Goal: Find specific page/section: Find specific page/section

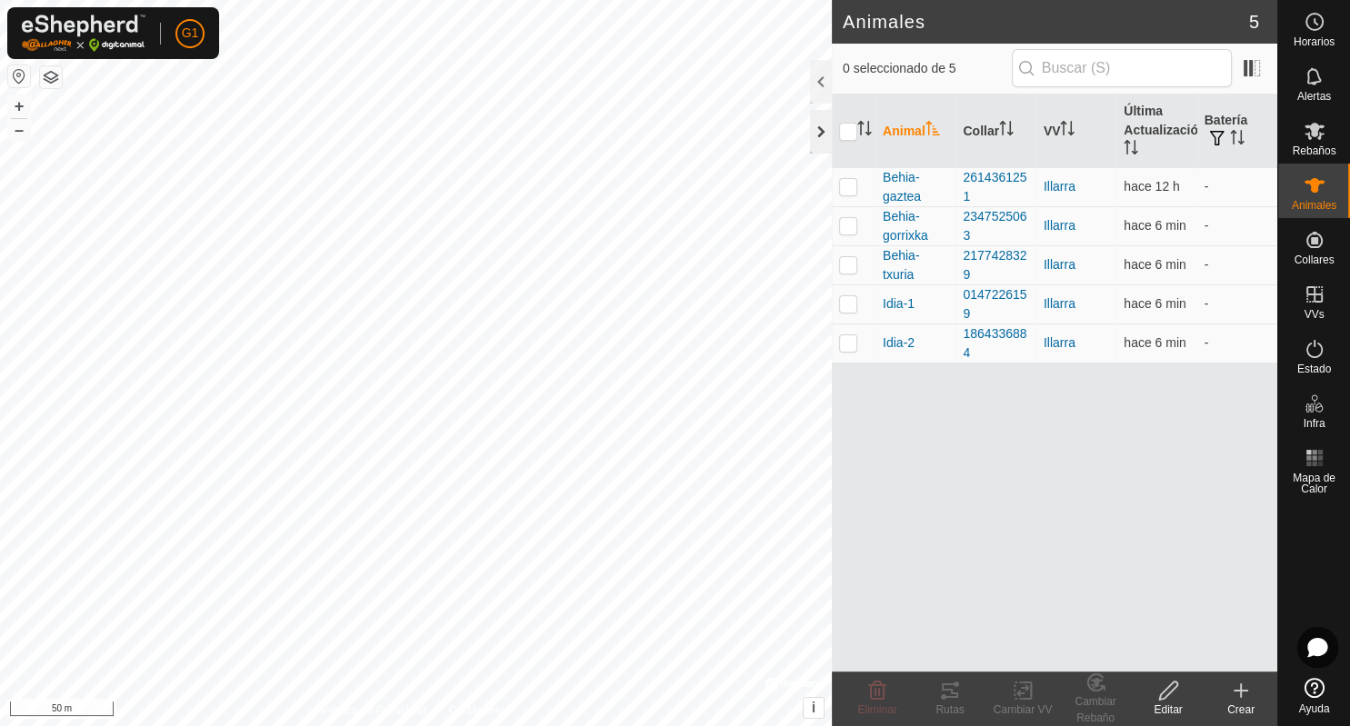
click at [826, 130] on div at bounding box center [821, 132] width 22 height 44
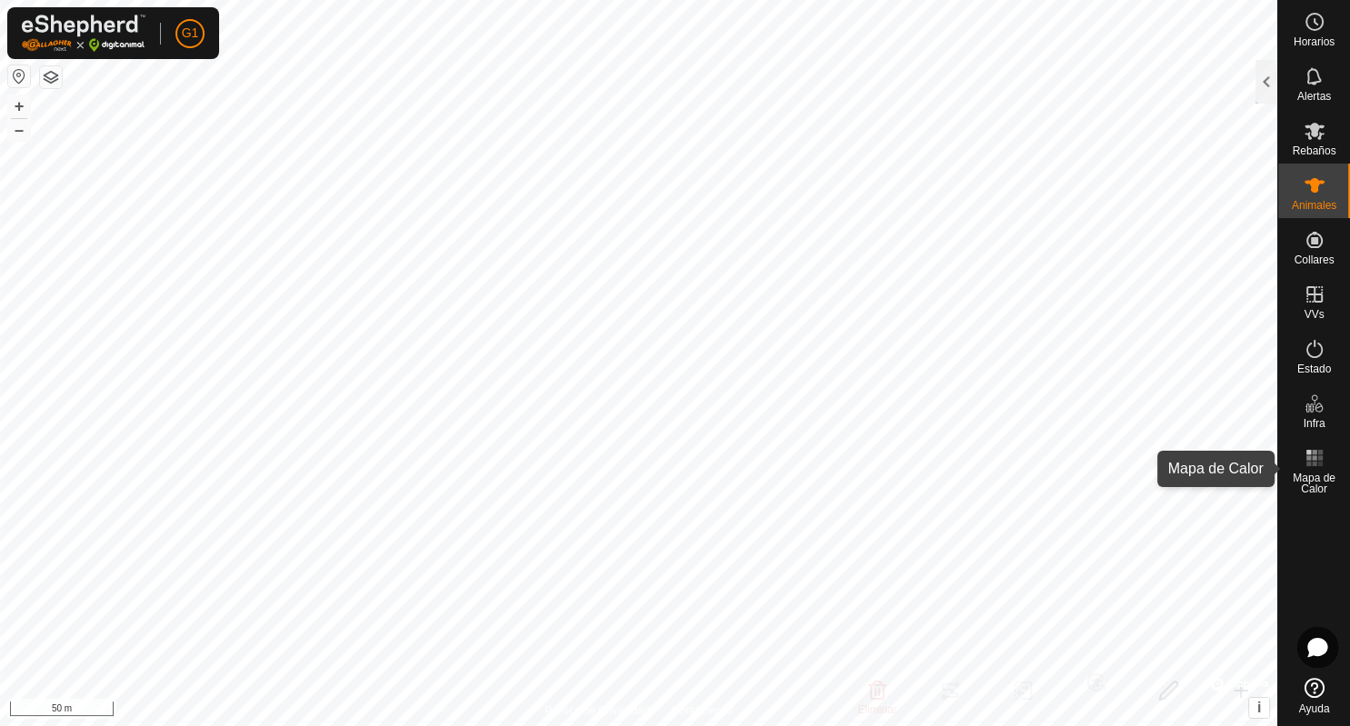
click at [1309, 456] on rect at bounding box center [1308, 457] width 5 height 5
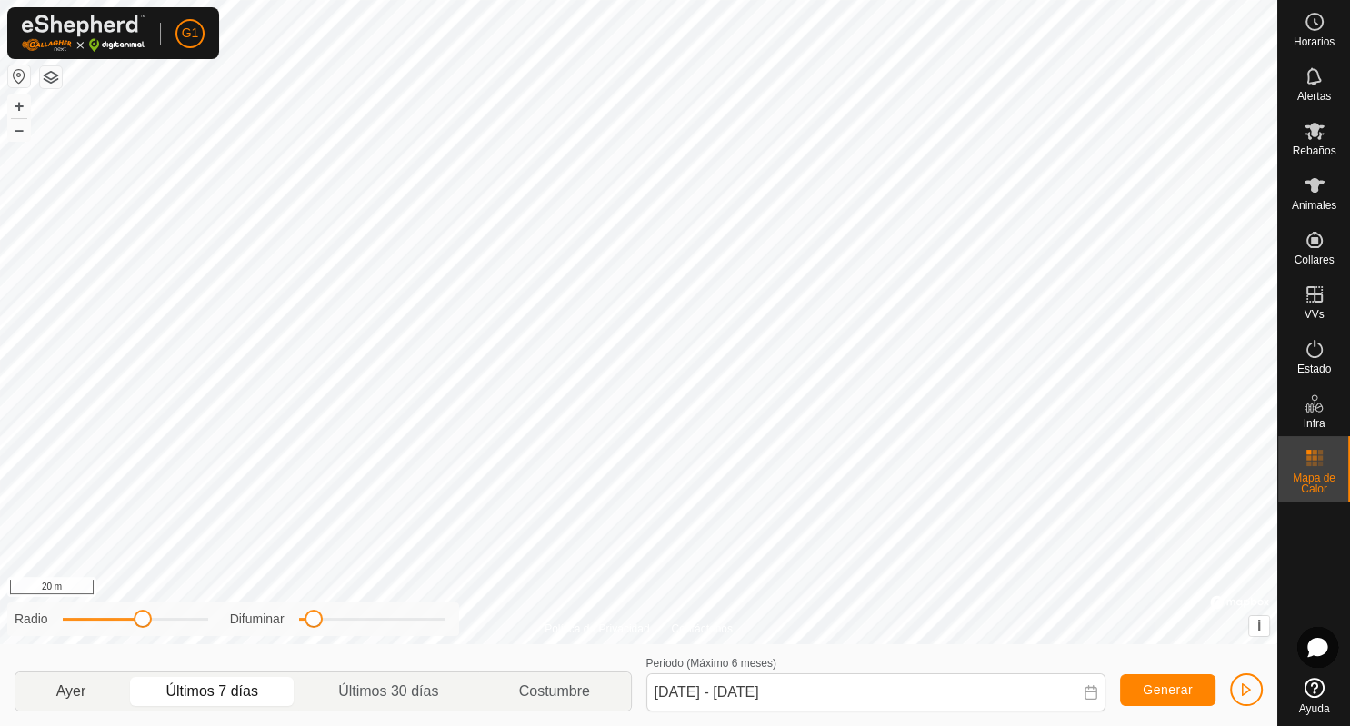
click at [68, 691] on p-togglebutton "Ayer" at bounding box center [70, 692] width 111 height 38
drag, startPoint x: 145, startPoint y: 619, endPoint x: 136, endPoint y: 624, distance: 10.2
click at [136, 624] on span at bounding box center [134, 619] width 18 height 18
drag, startPoint x: 312, startPoint y: 621, endPoint x: 407, endPoint y: 631, distance: 96.0
click at [407, 631] on div "Radio Difuminar" at bounding box center [233, 620] width 452 height 34
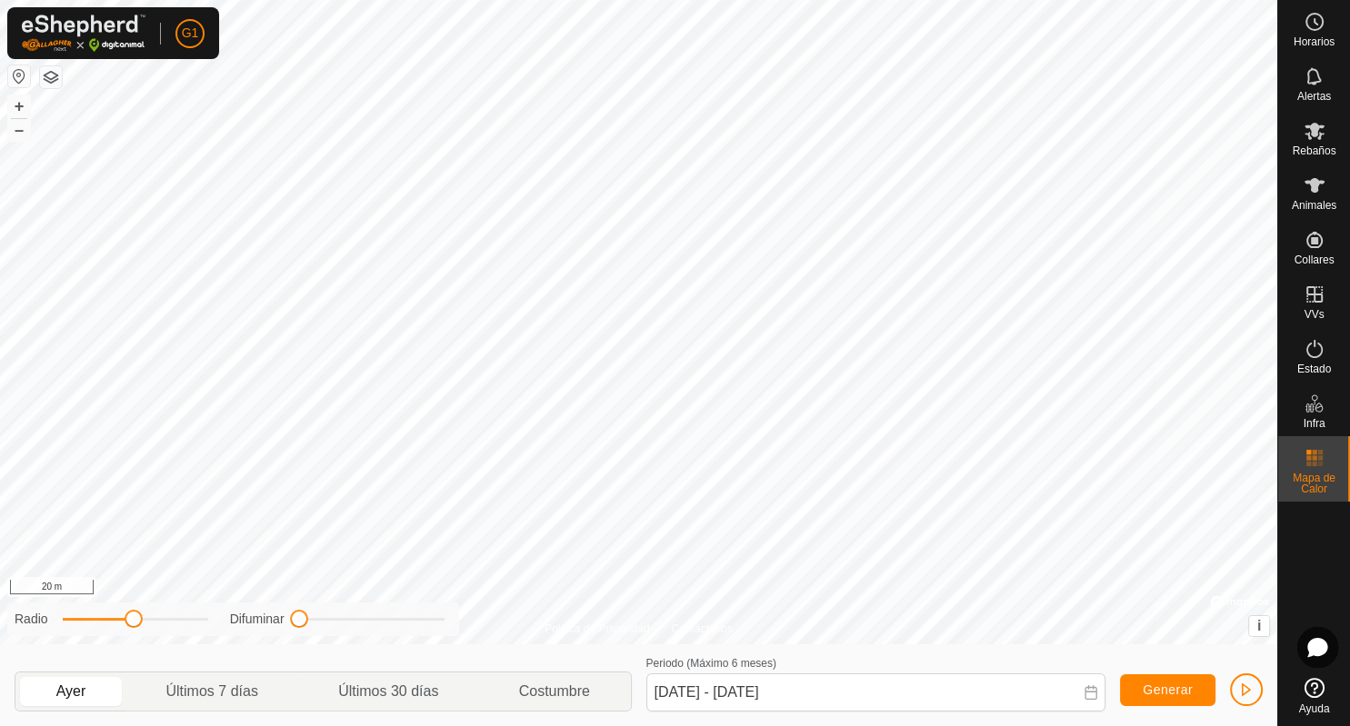
drag, startPoint x: 407, startPoint y: 625, endPoint x: 274, endPoint y: 629, distance: 132.8
click at [274, 629] on div "Radio Difuminar" at bounding box center [233, 620] width 452 height 34
click at [219, 691] on p-togglebutton "Últimos 7 días" at bounding box center [212, 692] width 173 height 38
type input "[DATE] - [DATE]"
click at [50, 78] on button "button" at bounding box center [51, 77] width 22 height 22
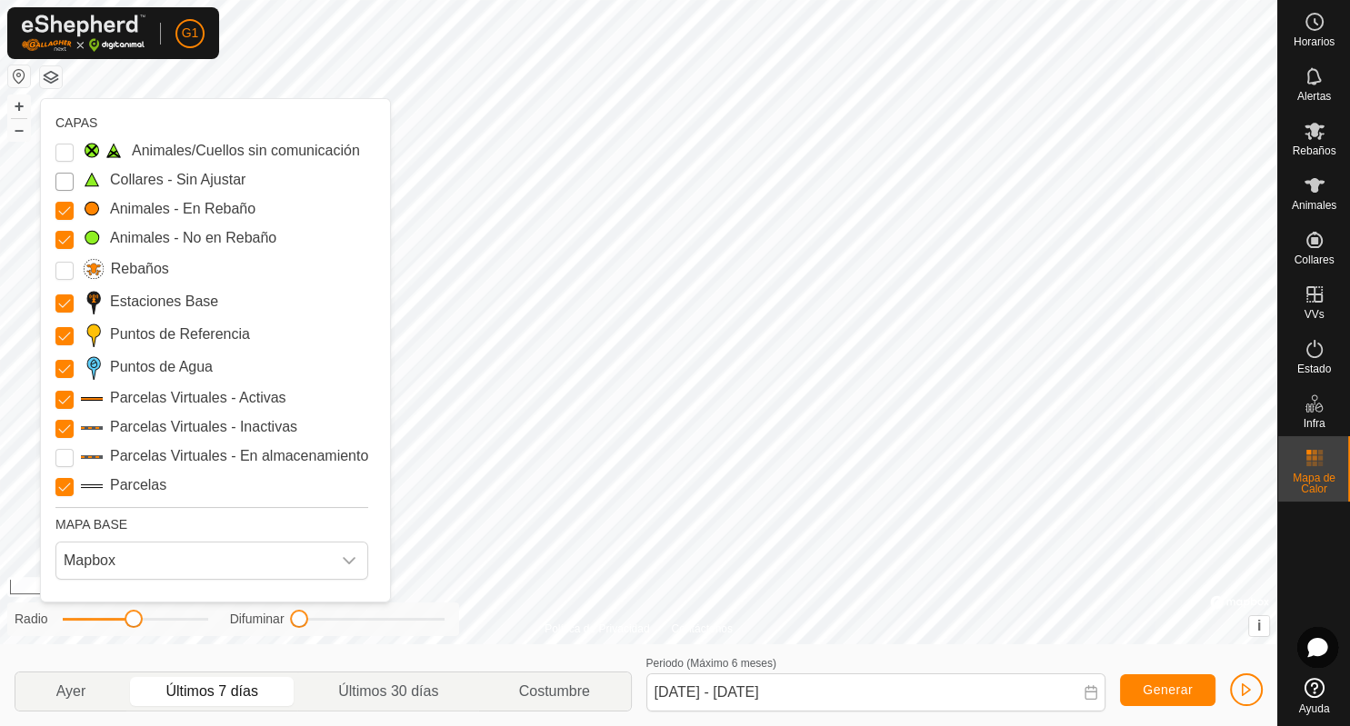
click at [62, 185] on Unfitted "Collares - Sin Ajustar" at bounding box center [64, 182] width 18 height 18
click at [65, 272] on input "Rebaños" at bounding box center [64, 271] width 18 height 18
click at [65, 273] on input "Rebaños" at bounding box center [64, 271] width 18 height 18
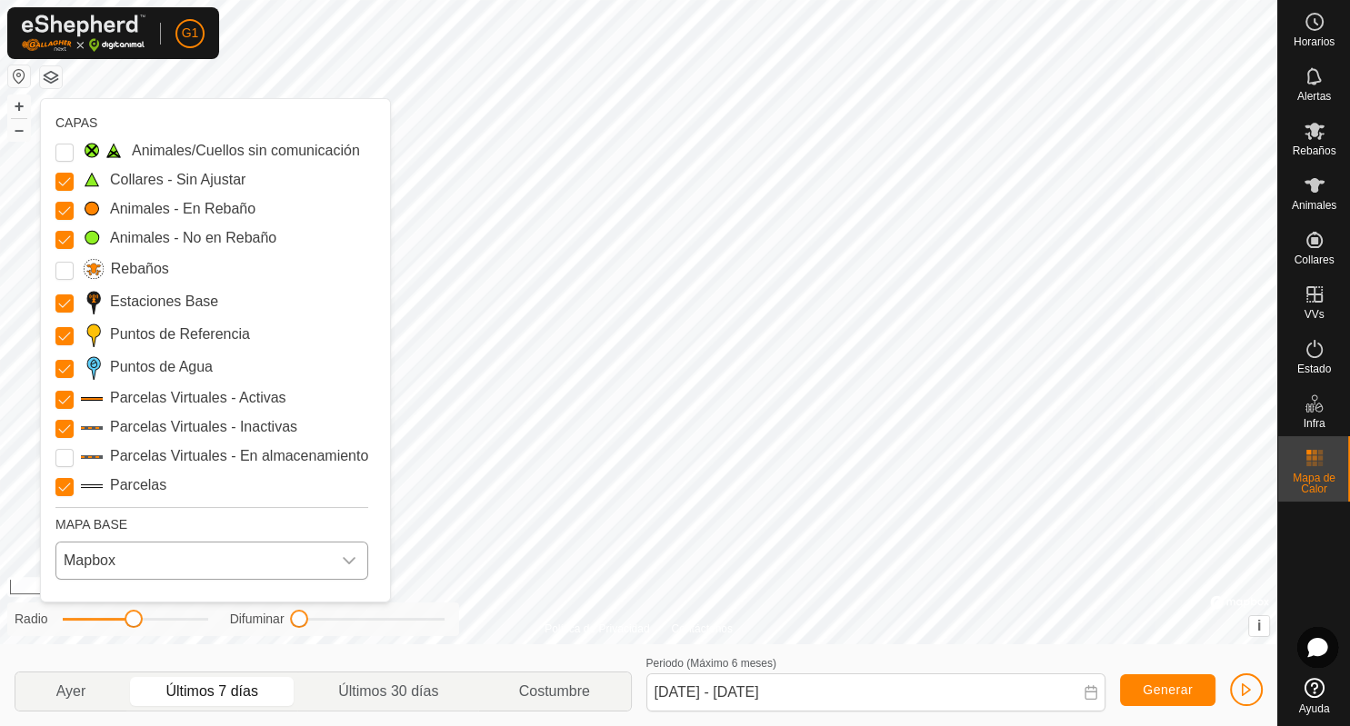
click at [347, 562] on icon "dropdown trigger" at bounding box center [349, 560] width 13 height 7
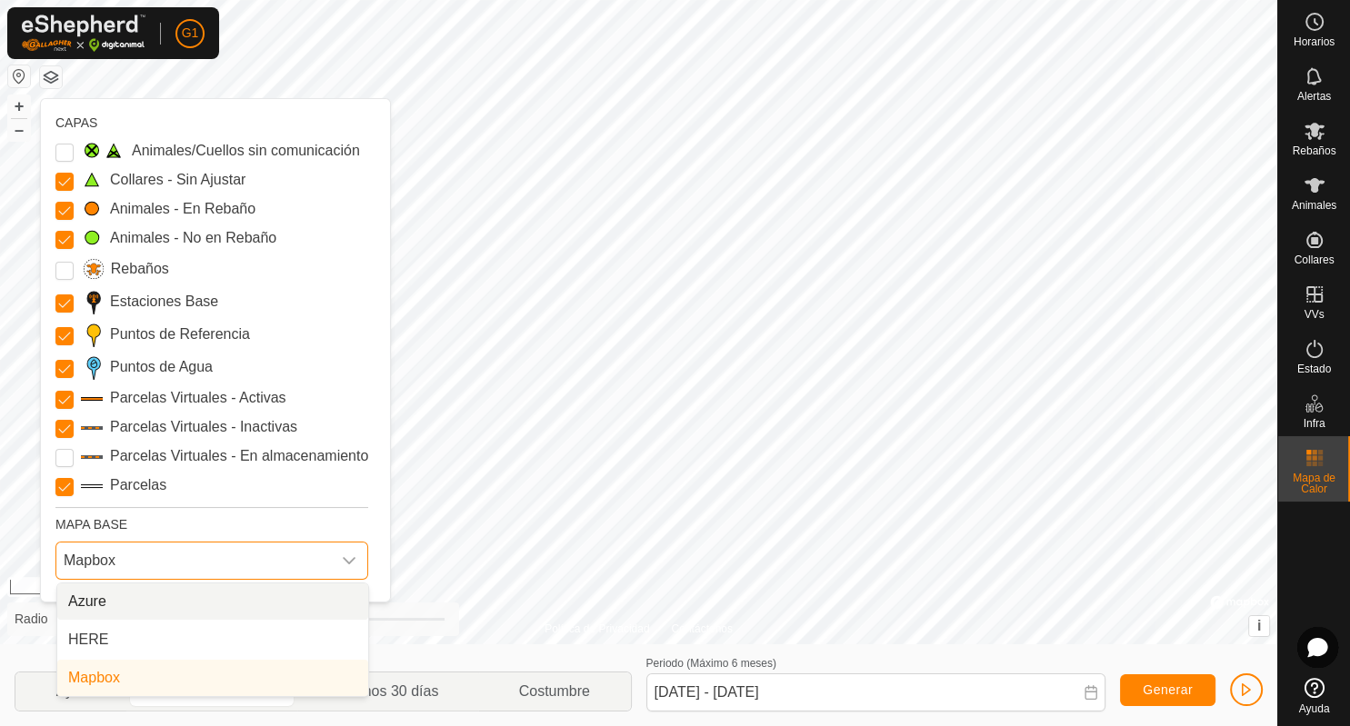
click at [197, 606] on li "Azure" at bounding box center [212, 602] width 311 height 36
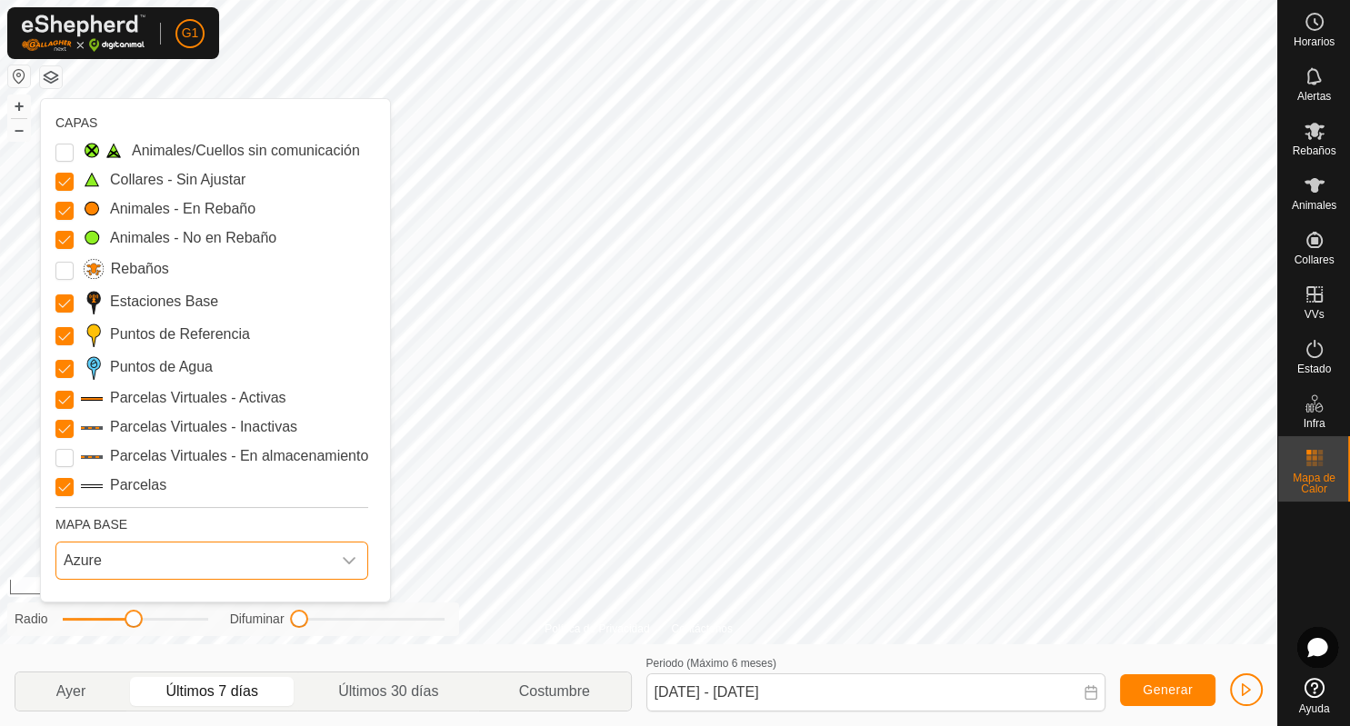
click at [353, 557] on icon "dropdown trigger" at bounding box center [349, 561] width 15 height 15
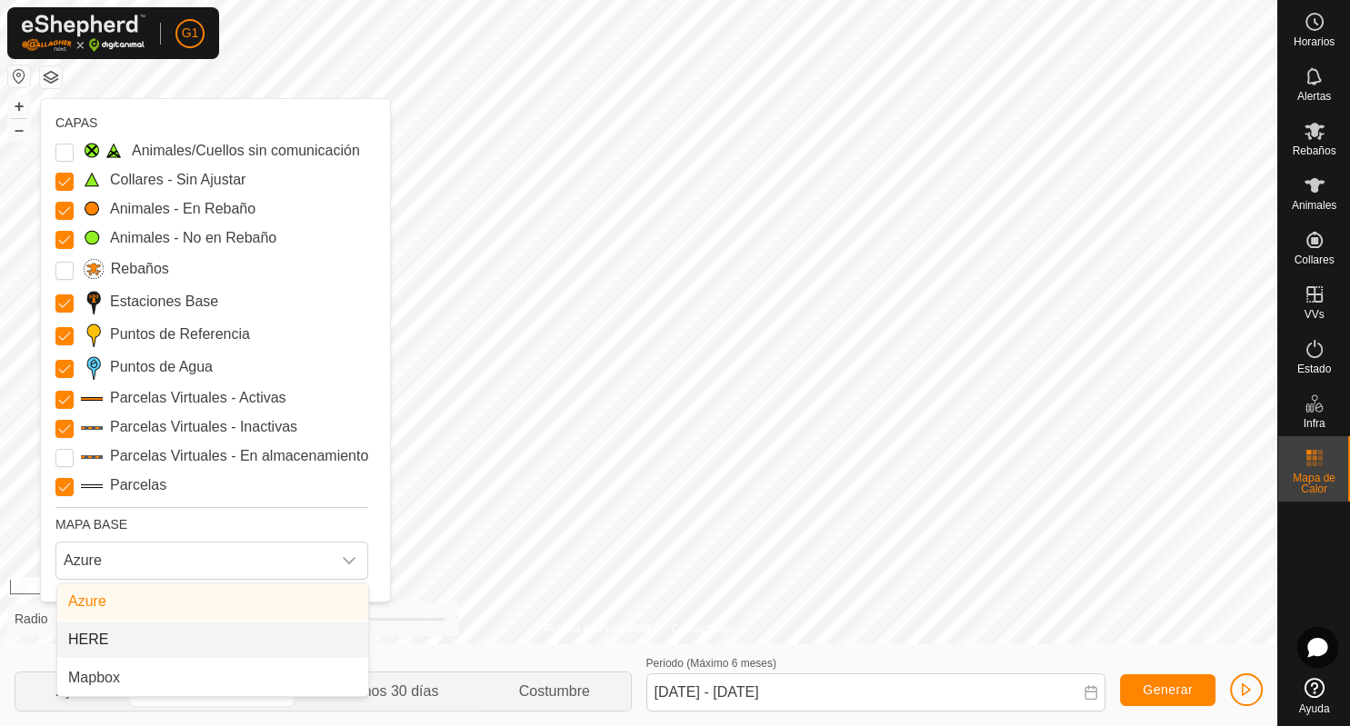
click at [183, 643] on li "HERE" at bounding box center [212, 640] width 311 height 36
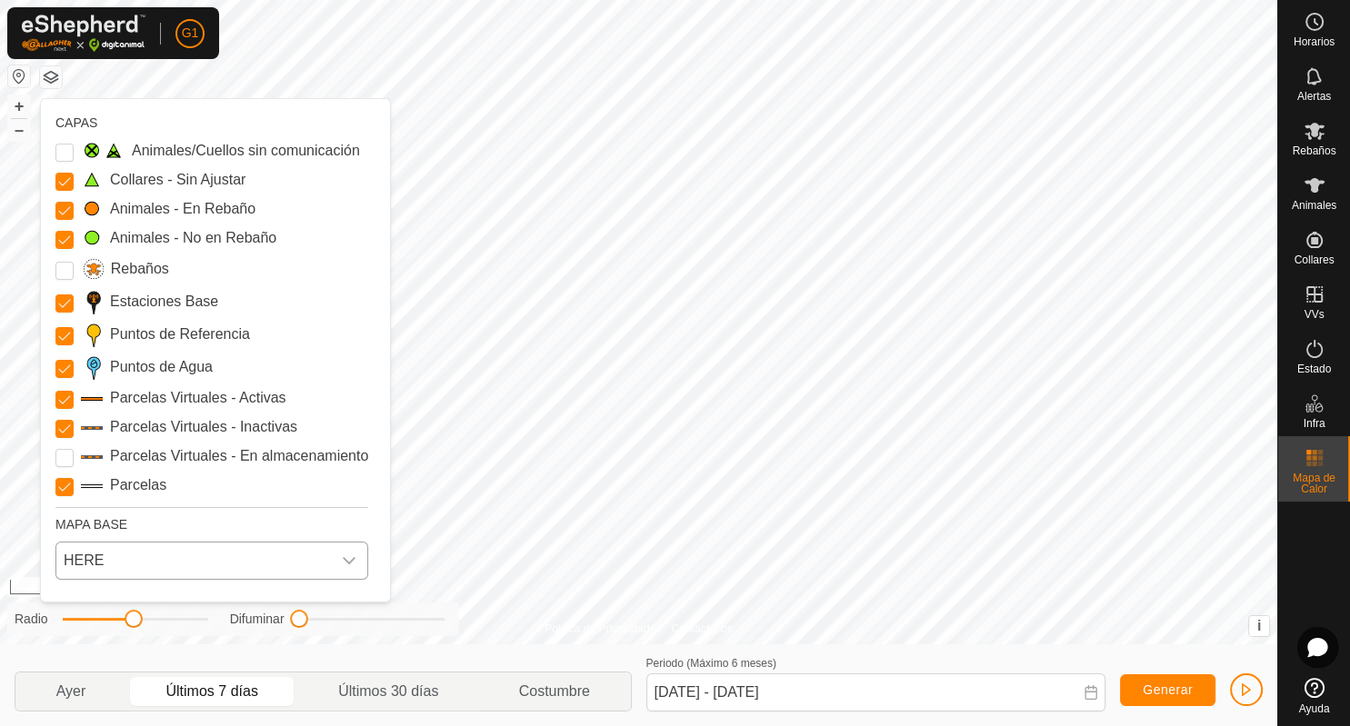
click at [352, 558] on icon "dropdown trigger" at bounding box center [349, 561] width 15 height 15
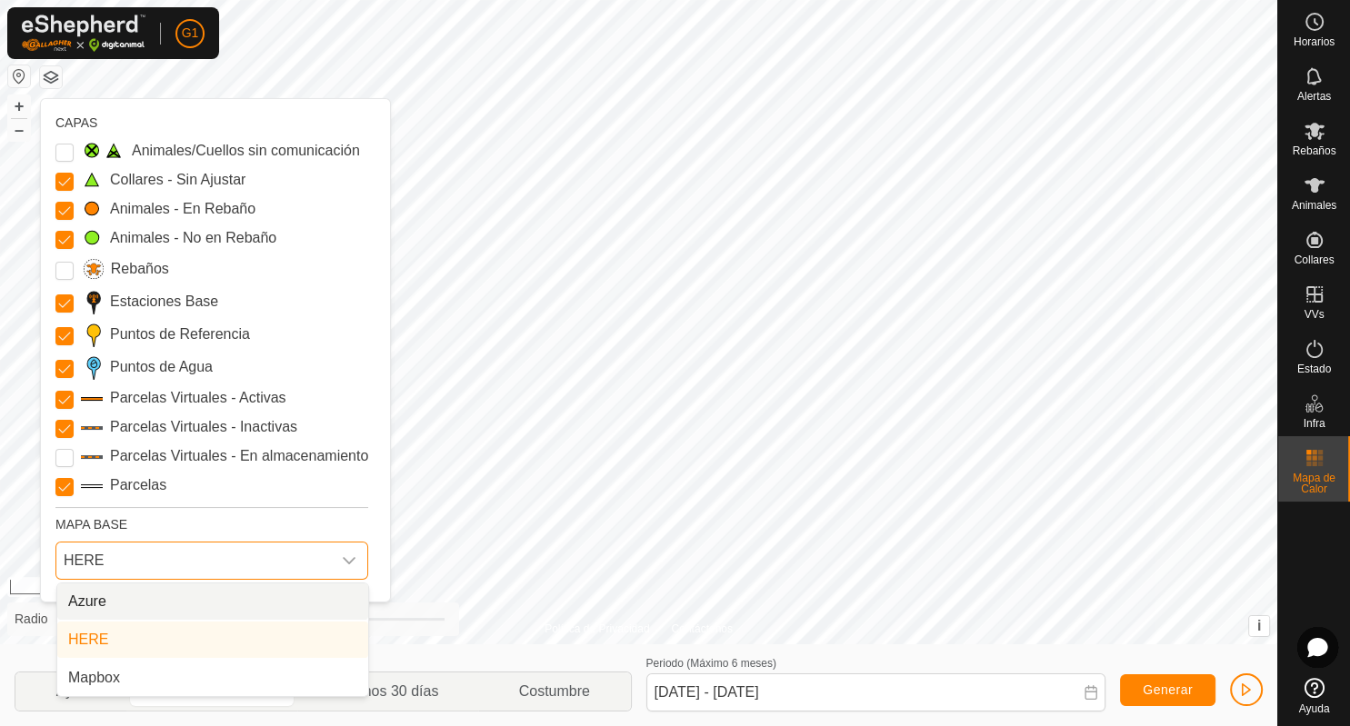
click at [207, 593] on li "Azure" at bounding box center [212, 602] width 311 height 36
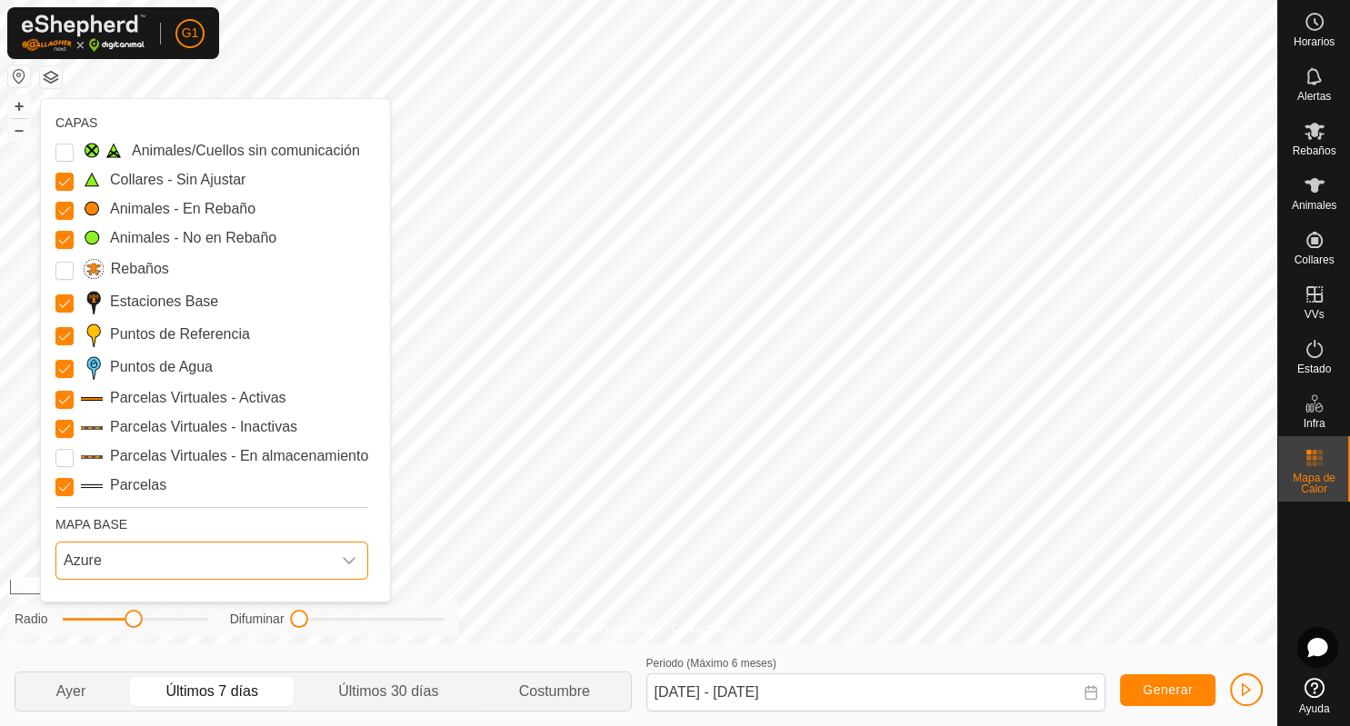
click at [350, 558] on icon "dropdown trigger" at bounding box center [349, 561] width 15 height 15
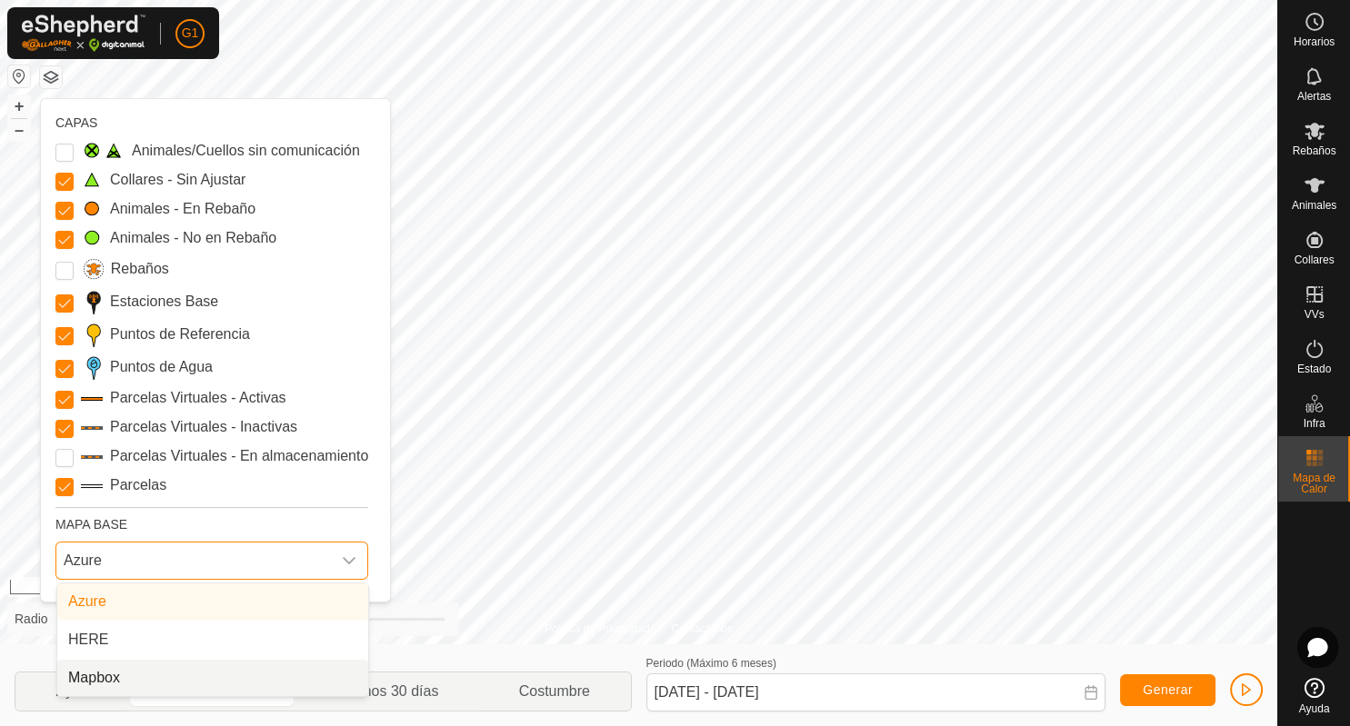
click at [147, 676] on li "Mapbox" at bounding box center [212, 678] width 311 height 36
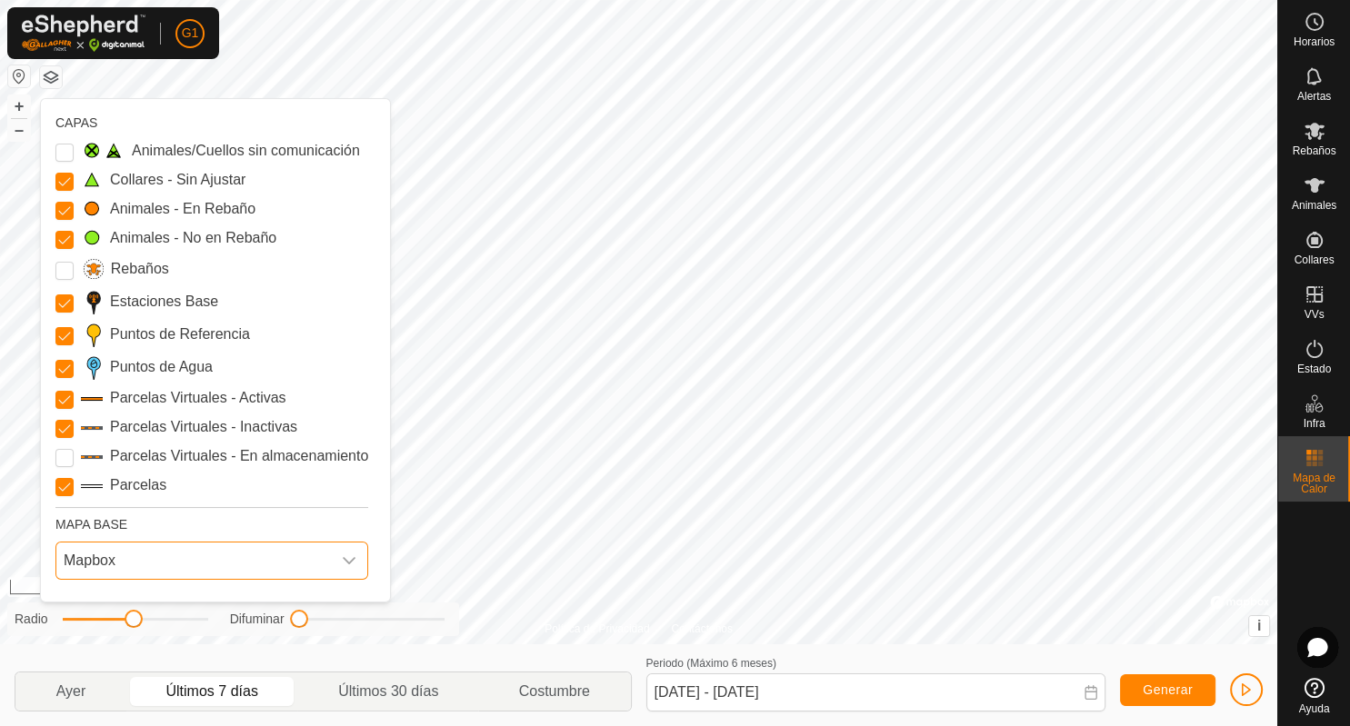
click at [356, 550] on div "dropdown trigger" at bounding box center [349, 561] width 36 height 36
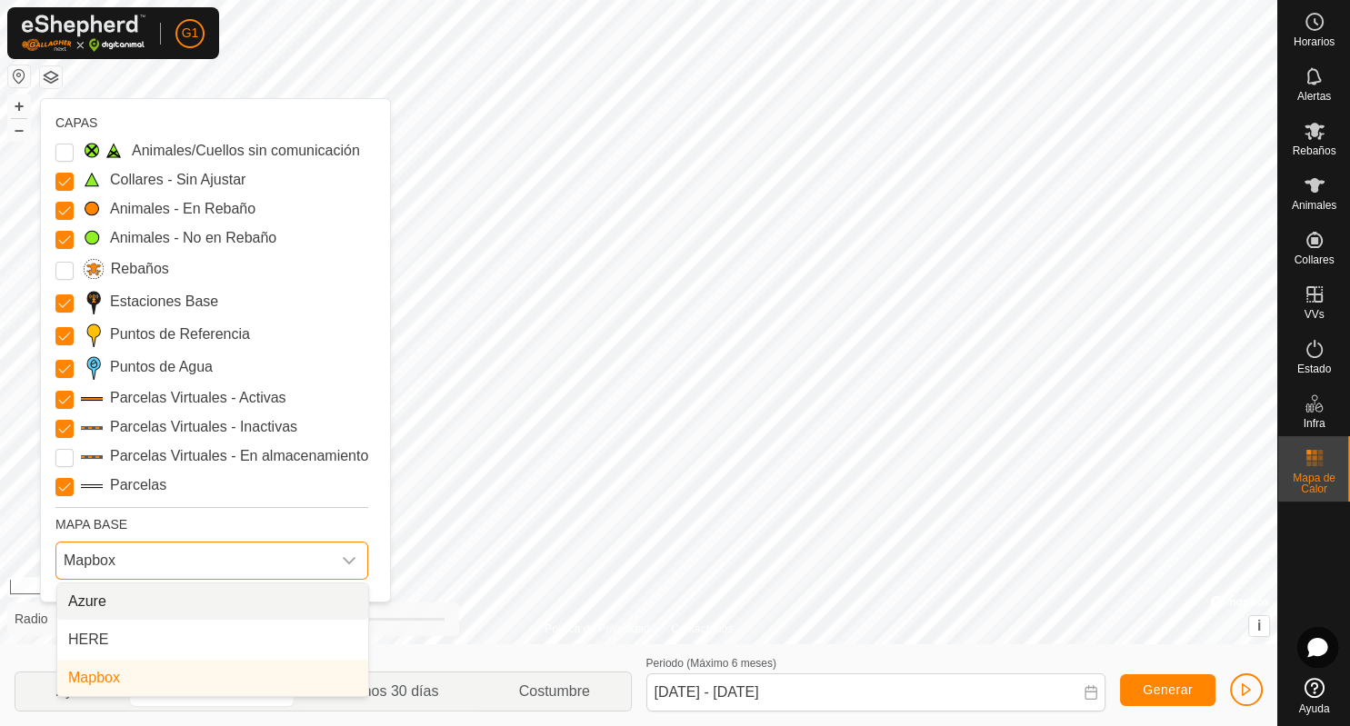
click at [200, 604] on li "Azure" at bounding box center [212, 602] width 311 height 36
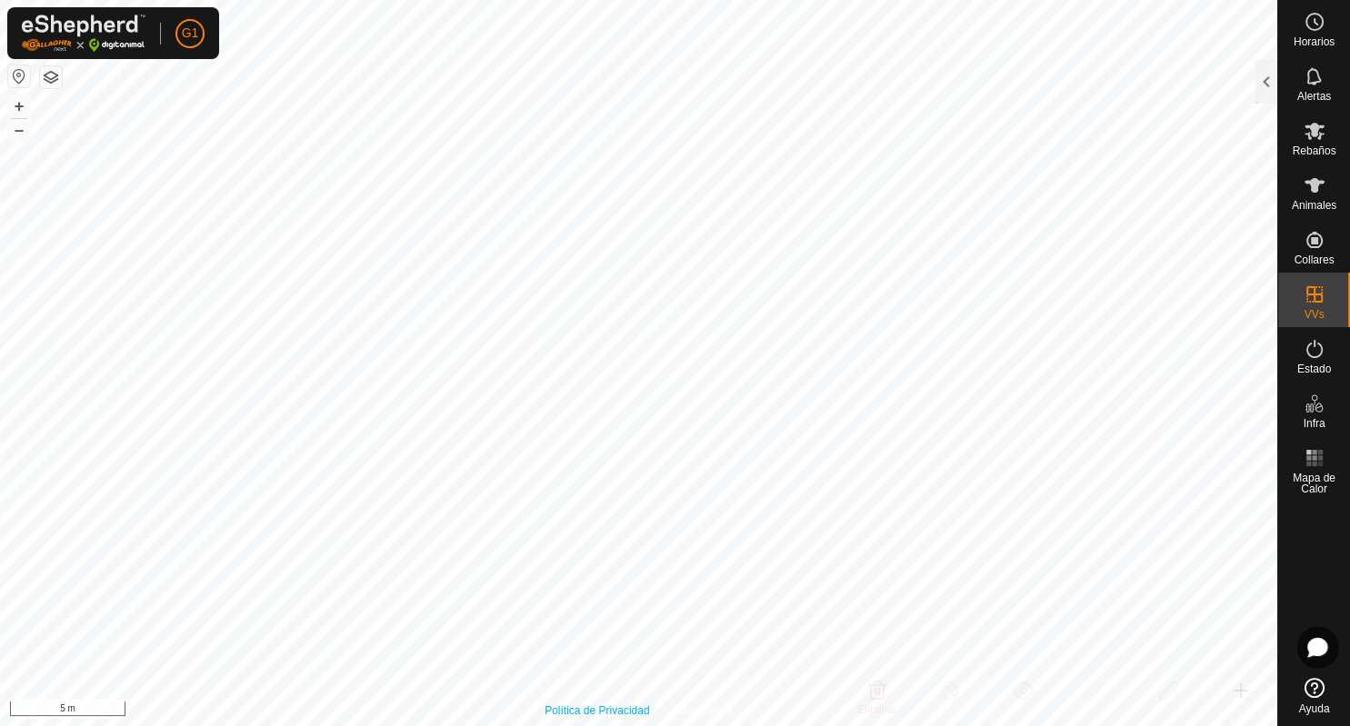
click at [545, 718] on div "Política de Privacidad Contáctenos Behia-gaztea 2614361251 [GEOGRAPHIC_DATA] Il…" at bounding box center [638, 363] width 1277 height 726
click at [49, 77] on button "button" at bounding box center [51, 77] width 22 height 22
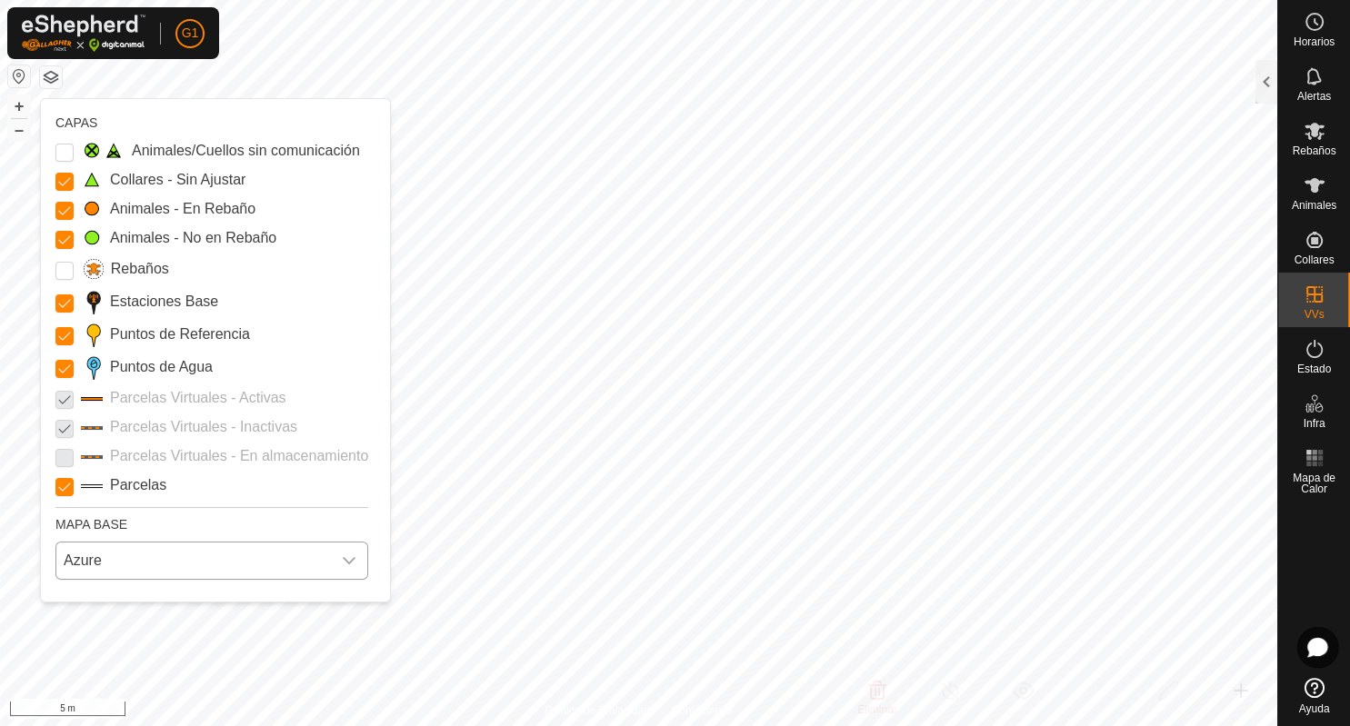
click at [264, 558] on span "Azure" at bounding box center [193, 561] width 274 height 36
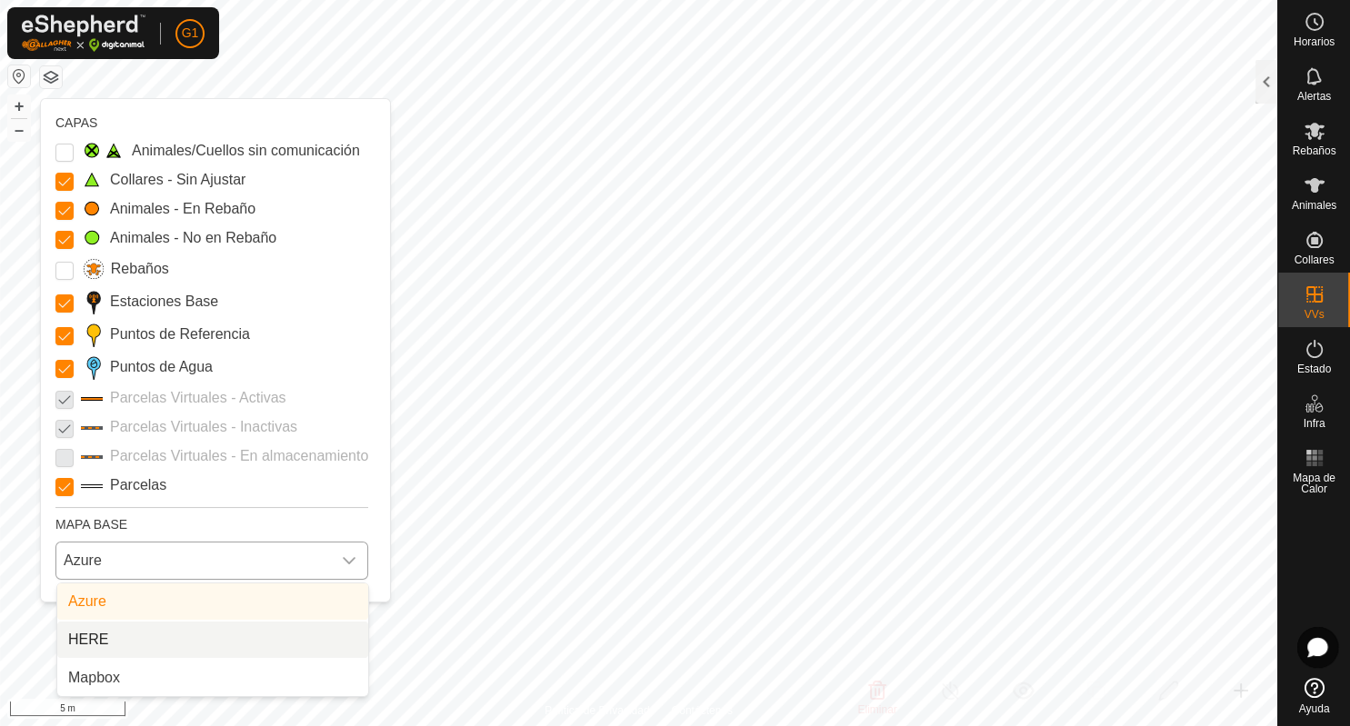
click at [196, 639] on li "HERE" at bounding box center [212, 640] width 311 height 36
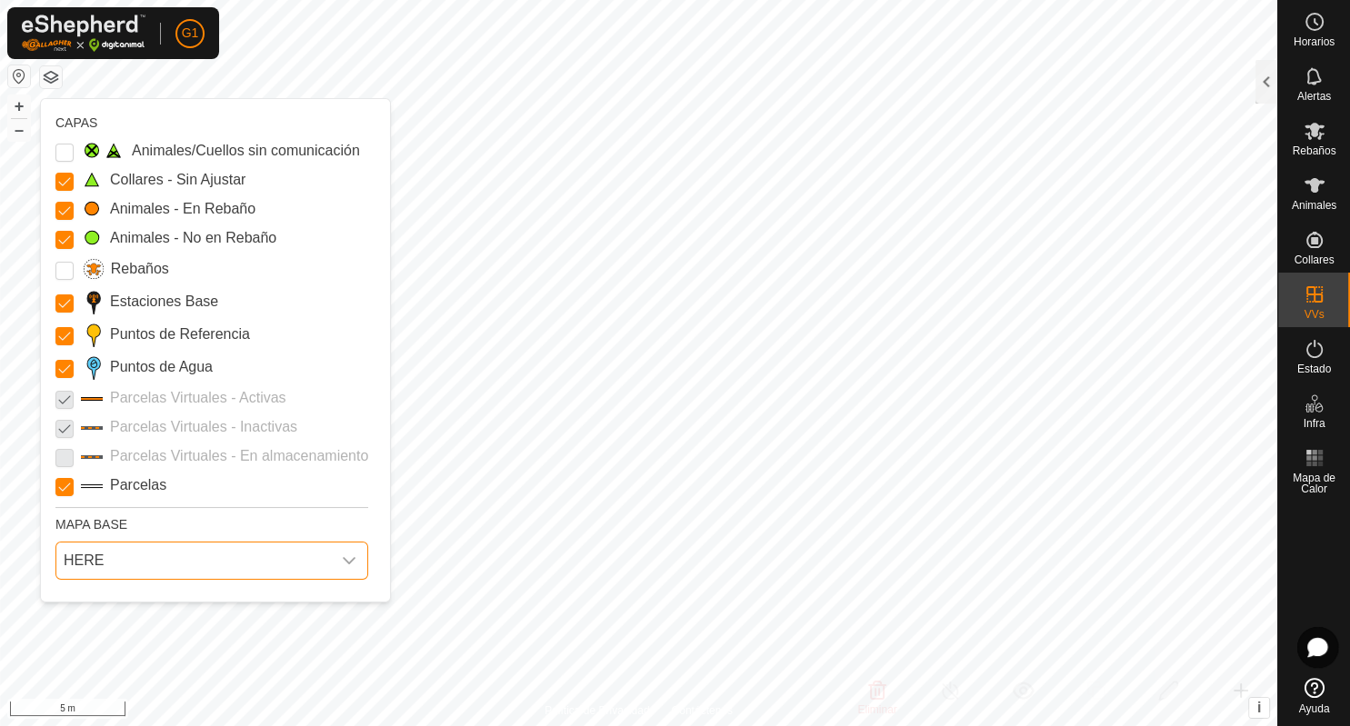
click at [284, 546] on span "HERE" at bounding box center [193, 561] width 274 height 36
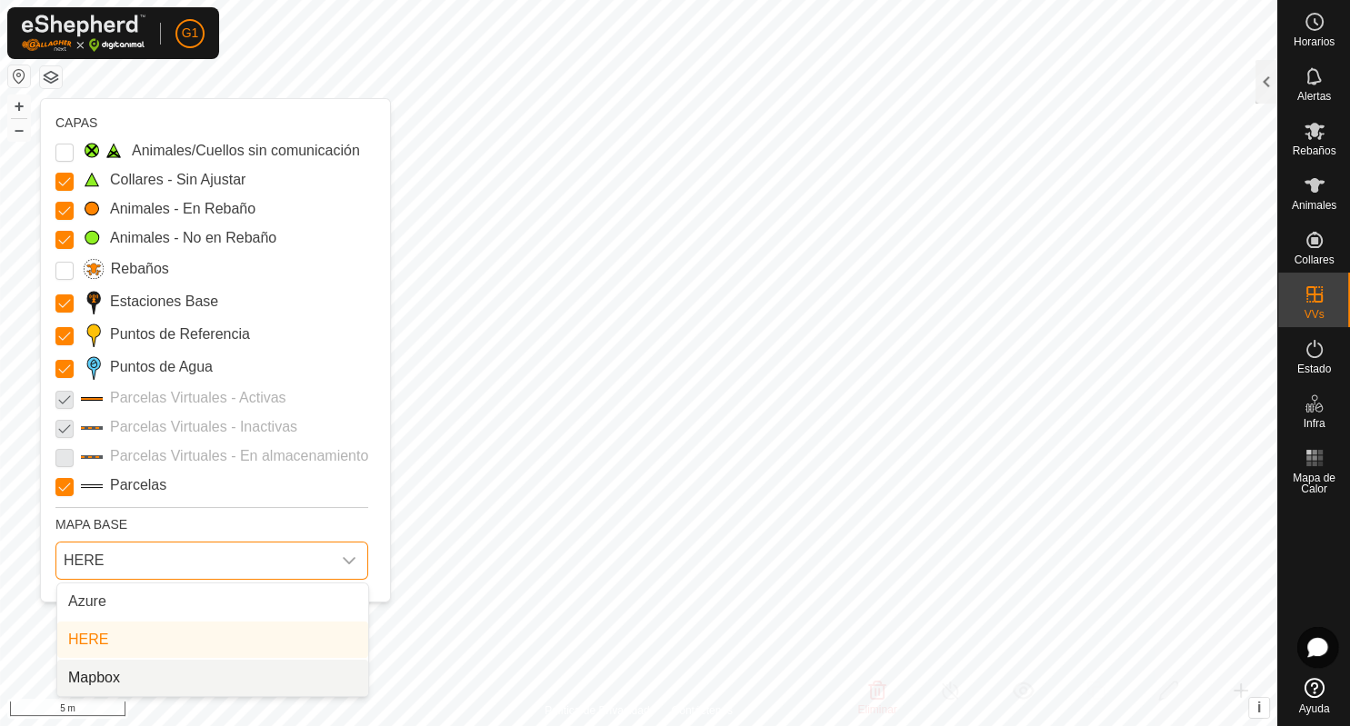
click at [121, 675] on li "Mapbox" at bounding box center [212, 678] width 311 height 36
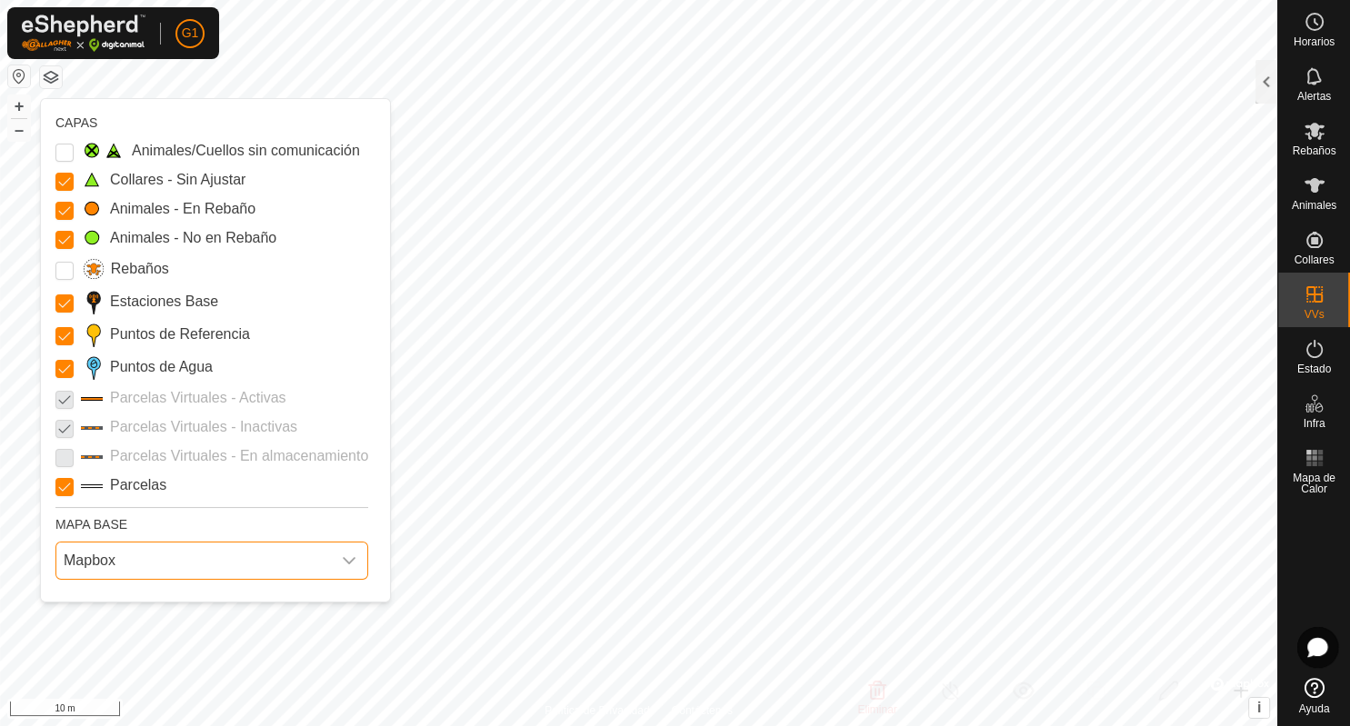
click at [299, 560] on span "Mapbox" at bounding box center [193, 561] width 274 height 36
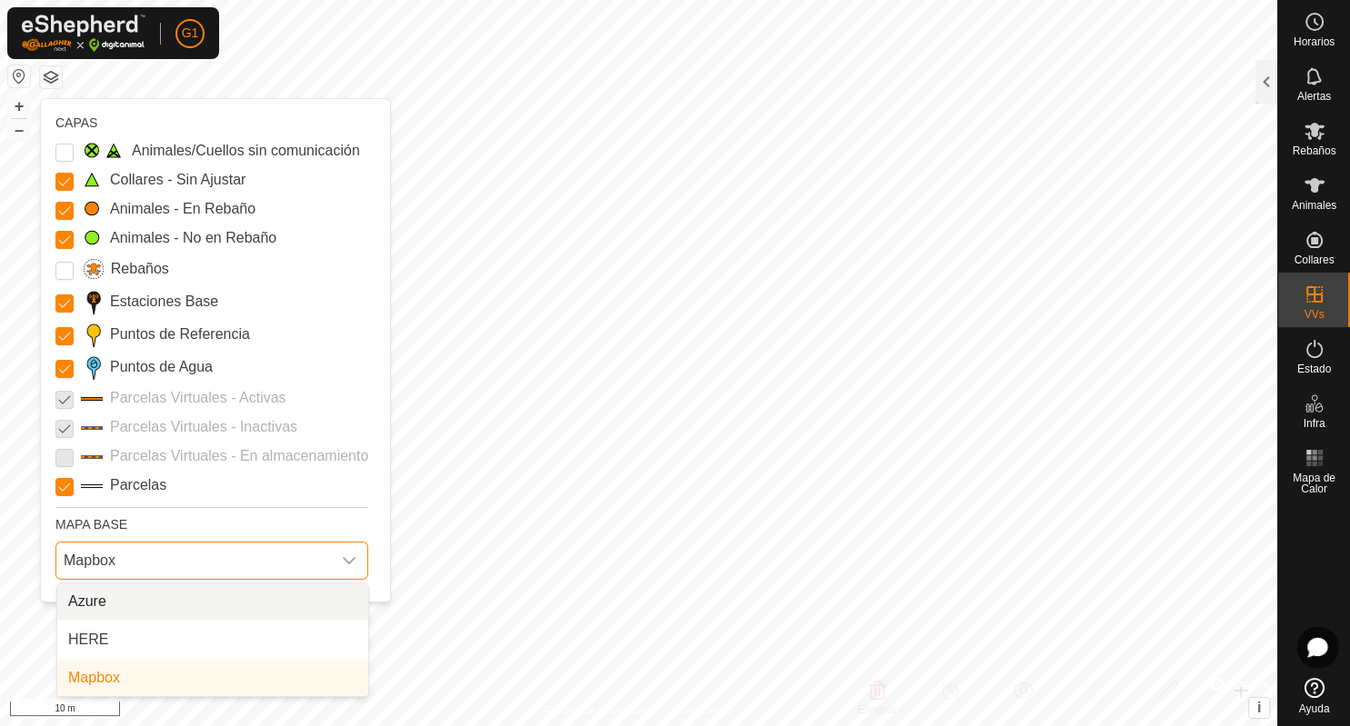
click at [226, 600] on li "Azure" at bounding box center [212, 602] width 311 height 36
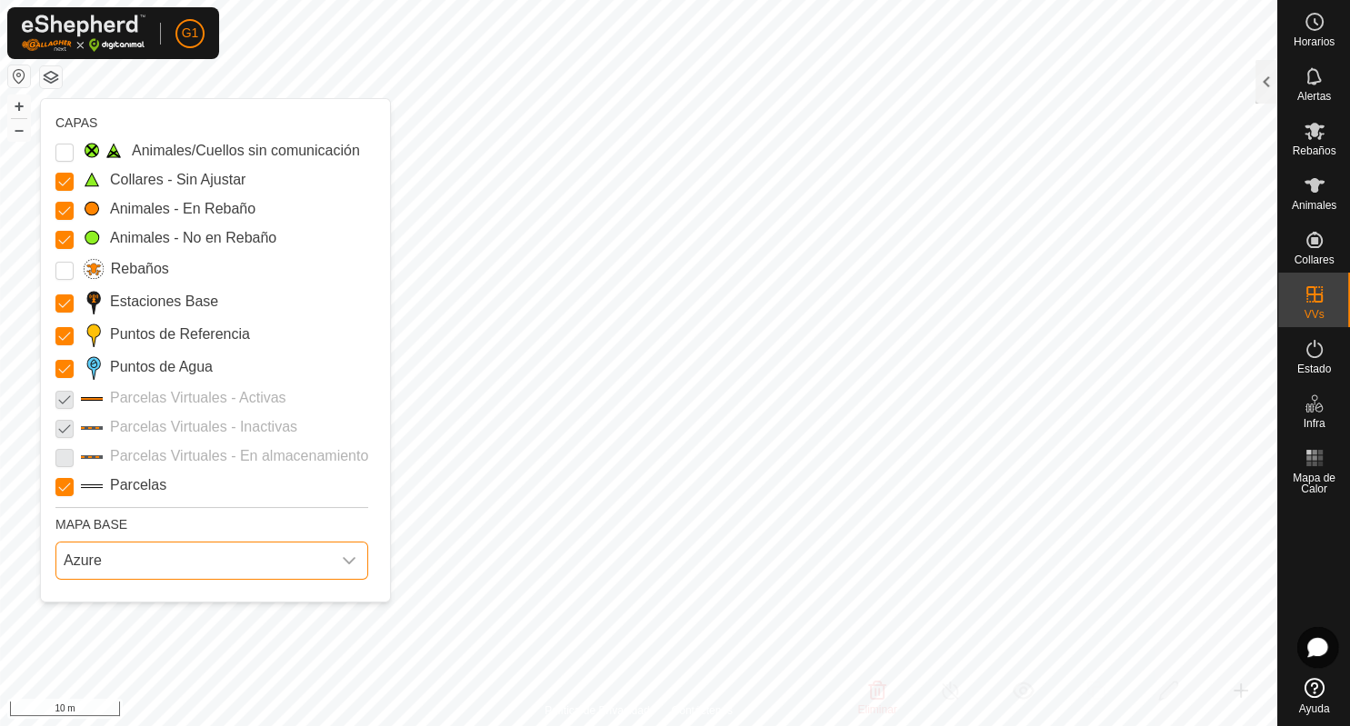
click at [231, 561] on span "Azure" at bounding box center [193, 561] width 274 height 36
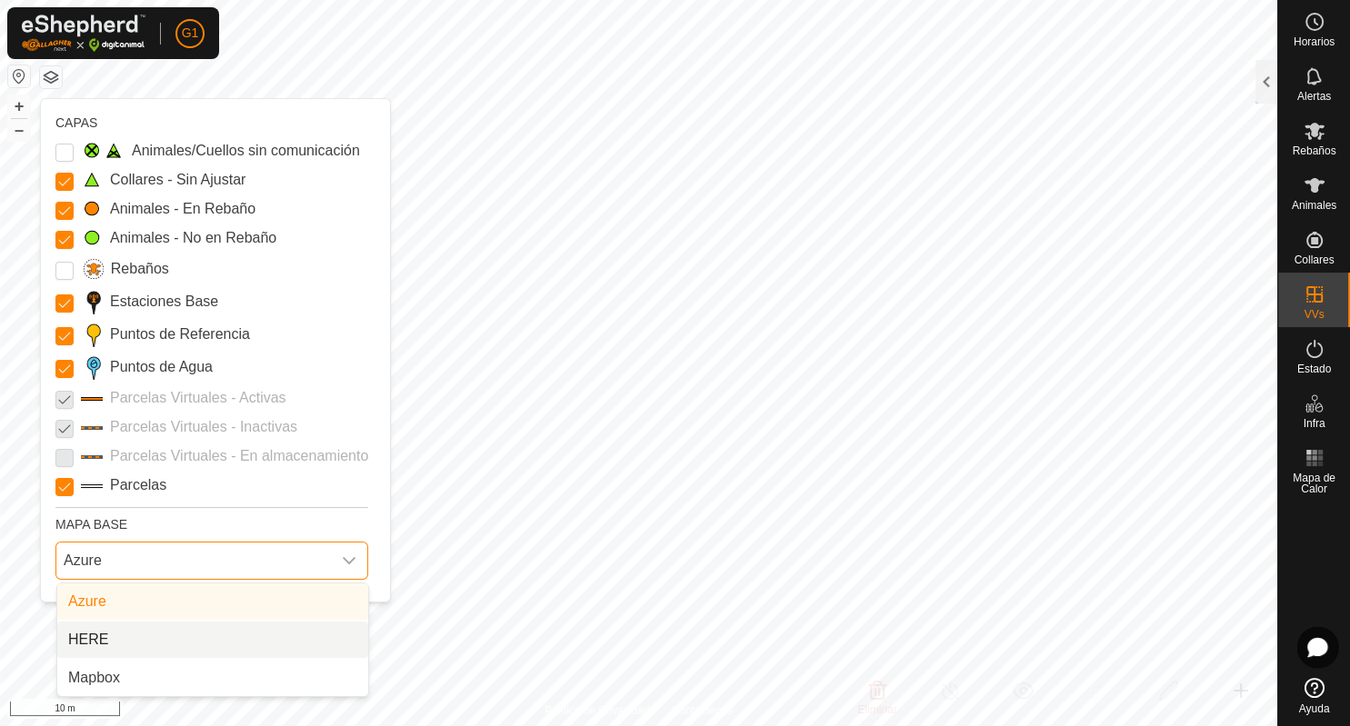
click at [200, 637] on li "HERE" at bounding box center [212, 640] width 311 height 36
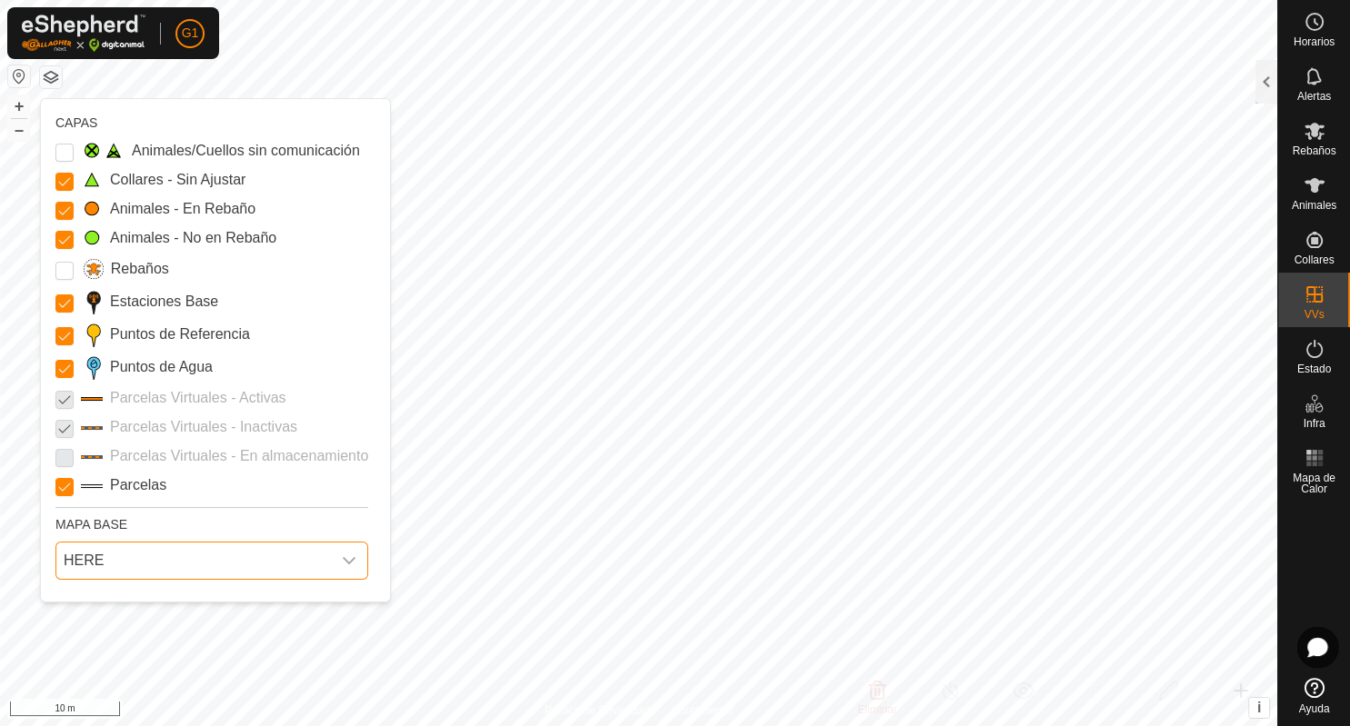
click at [245, 562] on span "HERE" at bounding box center [193, 561] width 274 height 36
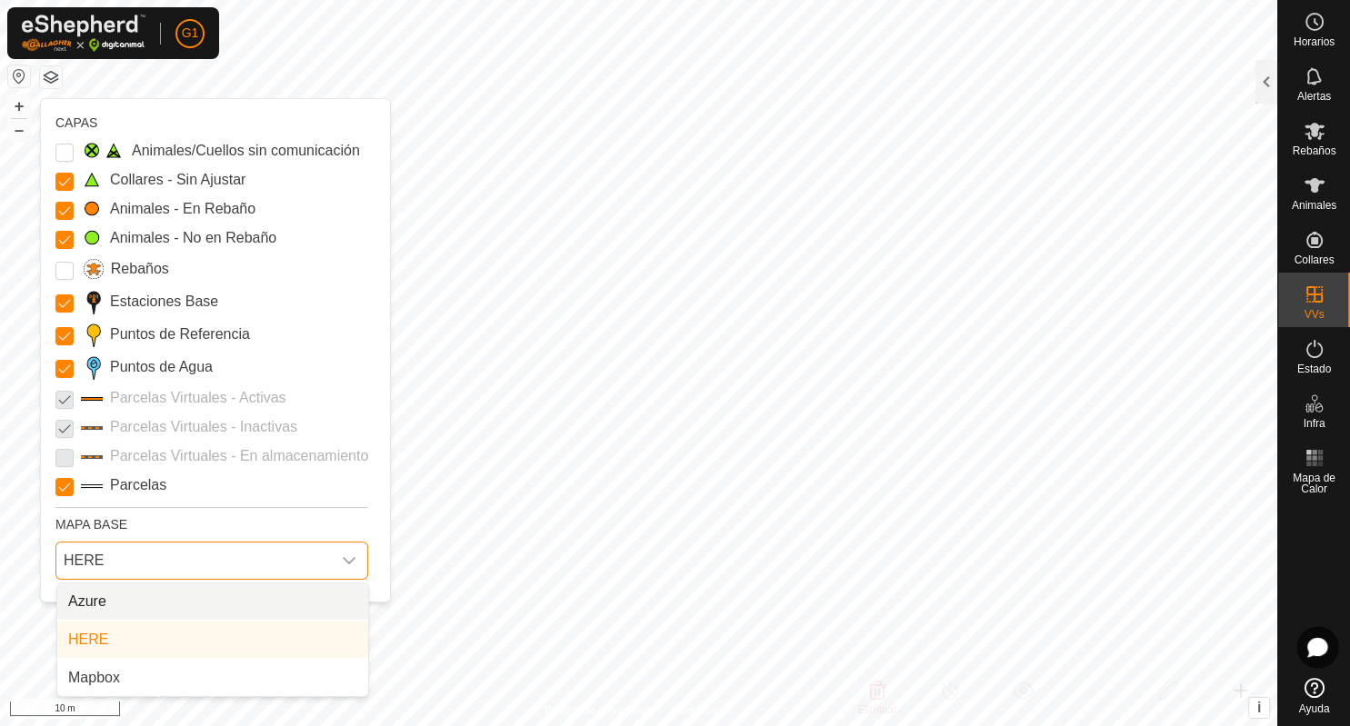
click at [185, 609] on li "Azure" at bounding box center [212, 602] width 311 height 36
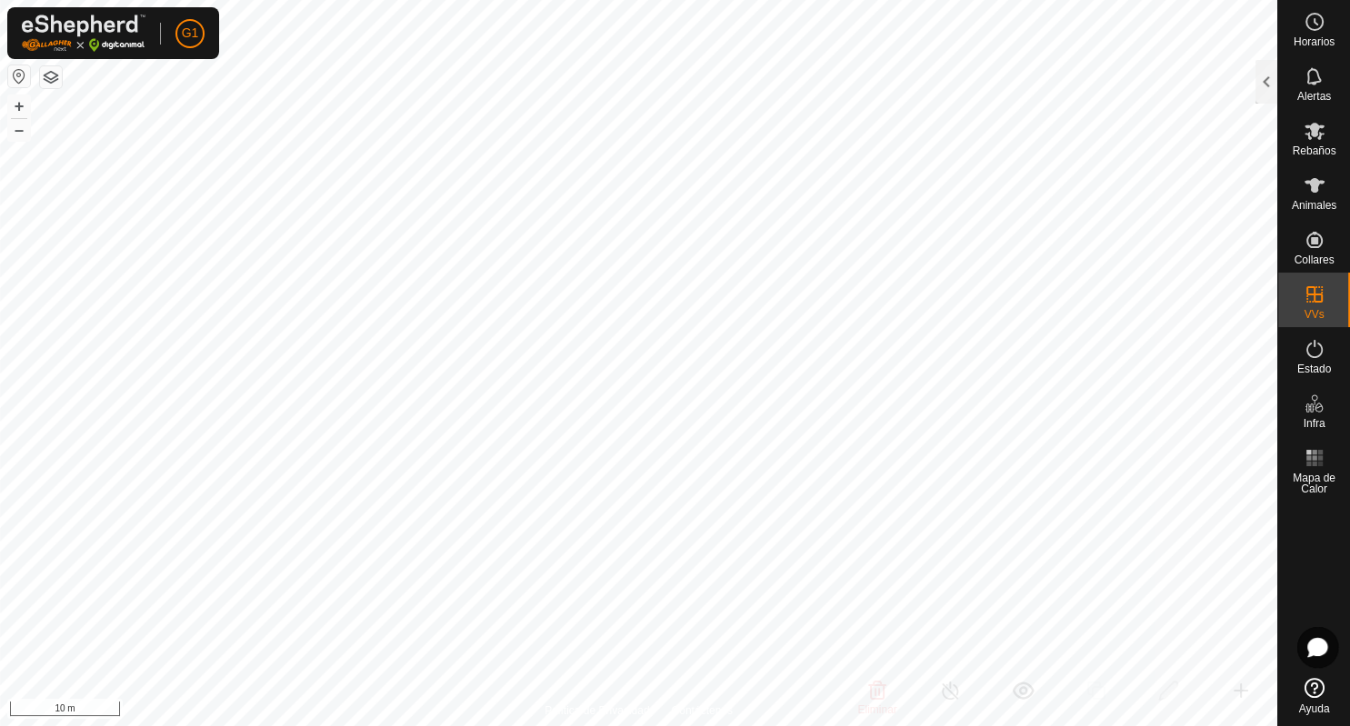
checkbox input "true"
click at [55, 75] on button "button" at bounding box center [51, 77] width 22 height 22
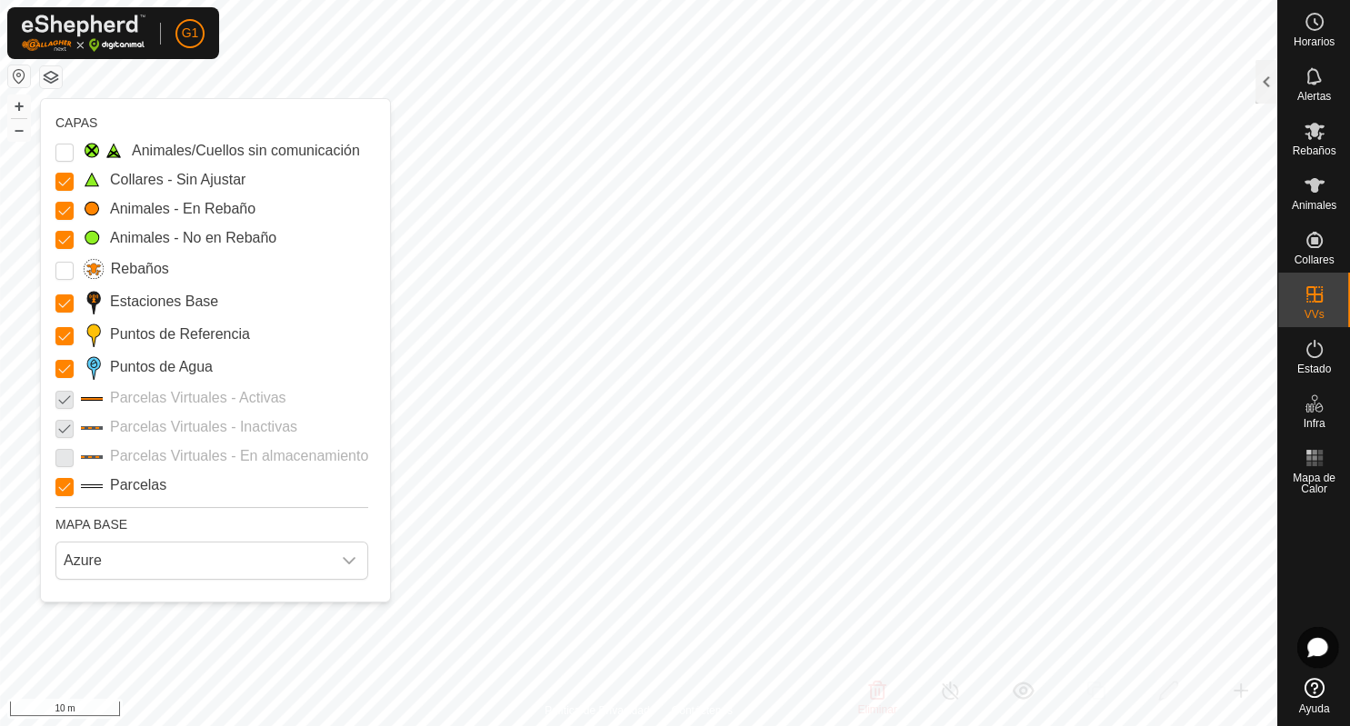
click at [55, 75] on button "button" at bounding box center [51, 77] width 22 height 22
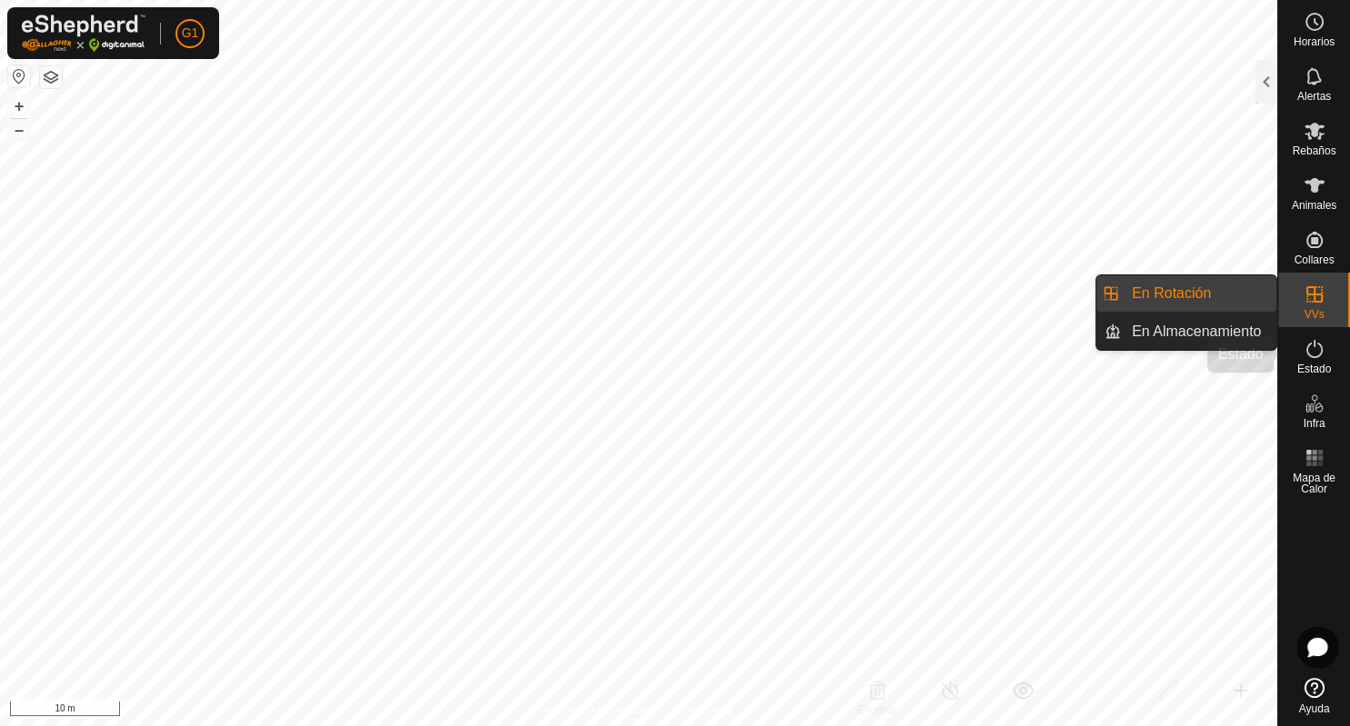
click at [1306, 352] on icon at bounding box center [1314, 349] width 22 height 22
